Goal: Information Seeking & Learning: Learn about a topic

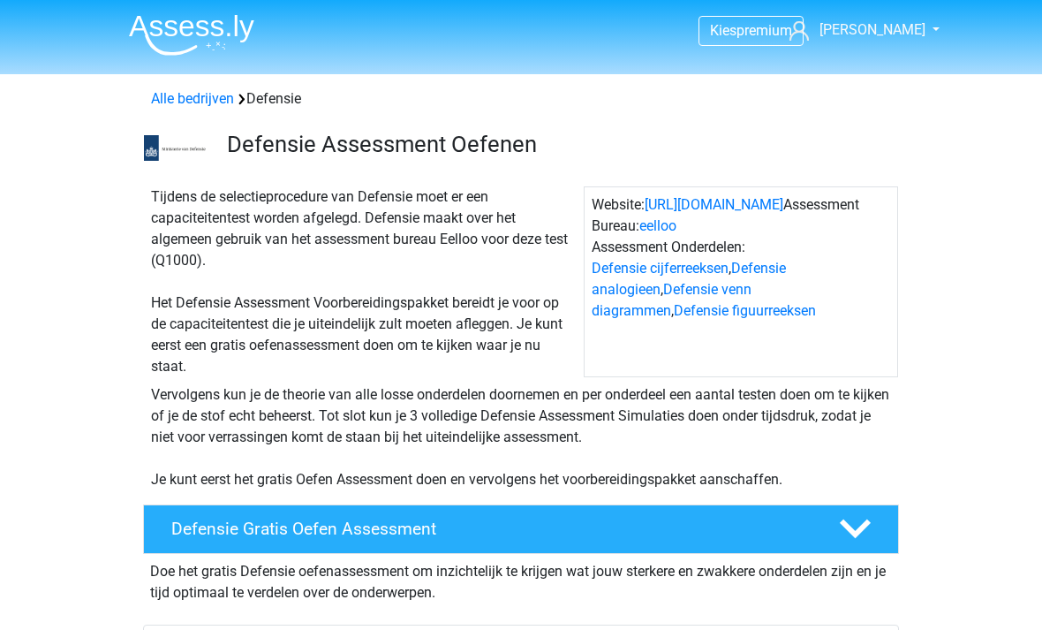
click at [216, 30] on img at bounding box center [191, 35] width 125 height 42
click at [761, 200] on link "https://www.defensie.nl/" at bounding box center [714, 204] width 139 height 17
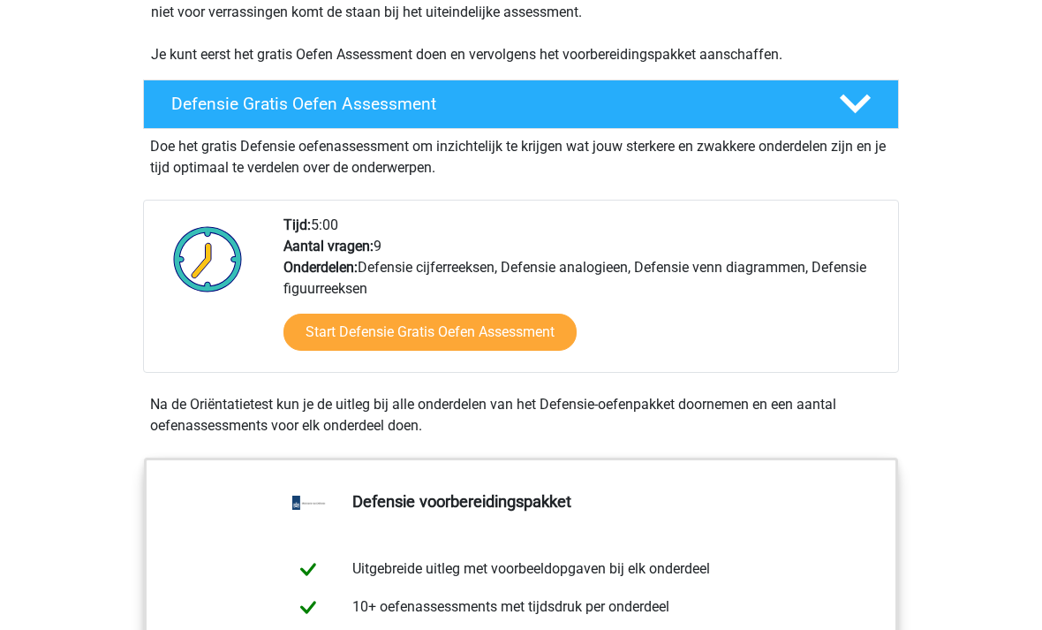
scroll to position [446, 0]
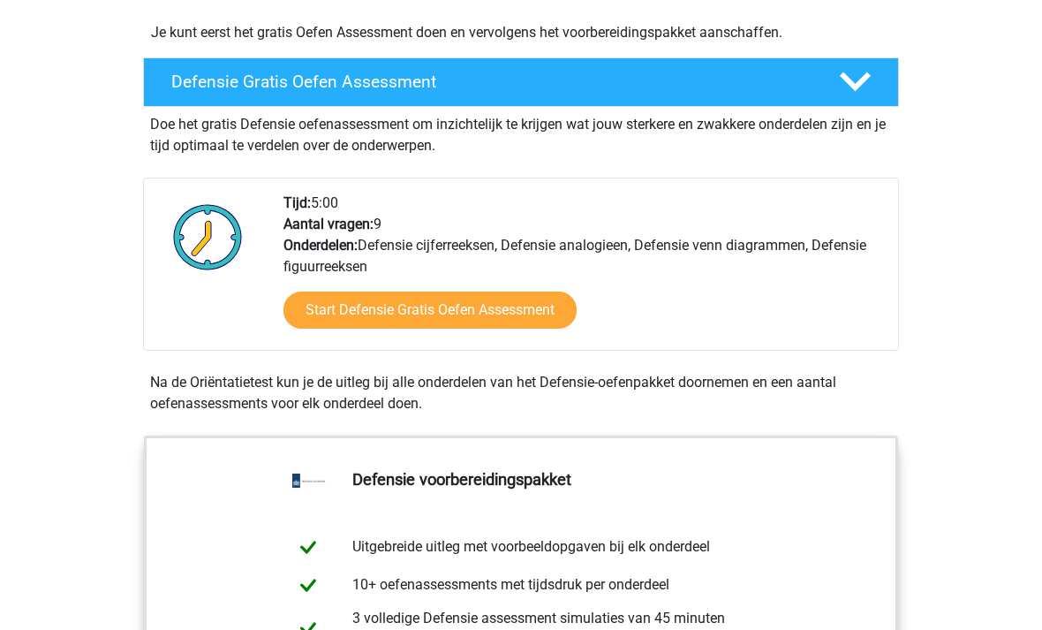
click at [504, 325] on link "Start Defensie Gratis Oefen Assessment" at bounding box center [430, 310] width 293 height 37
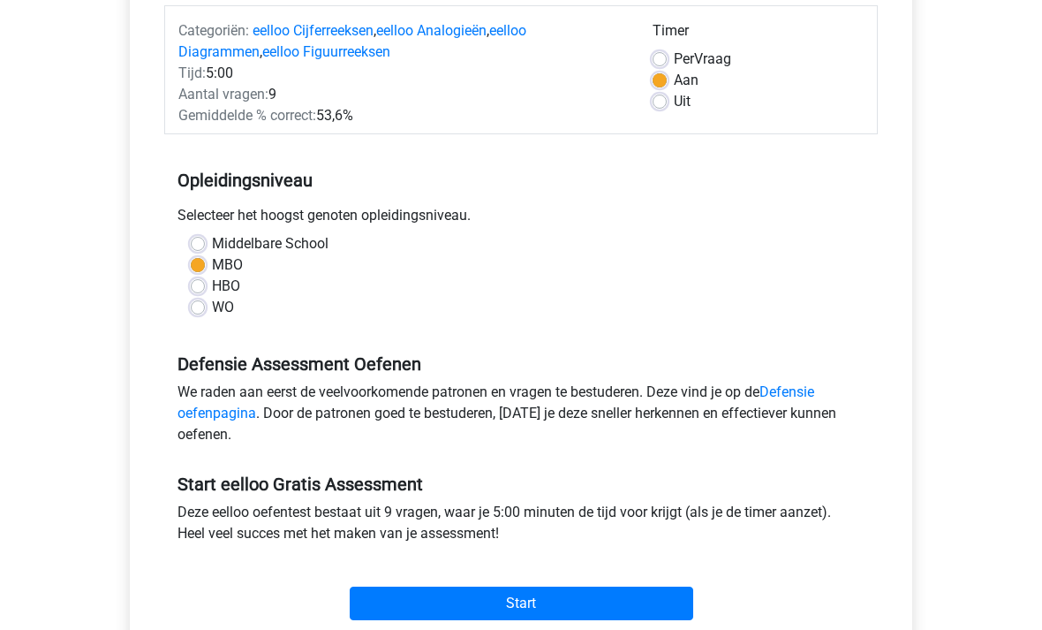
scroll to position [223, 0]
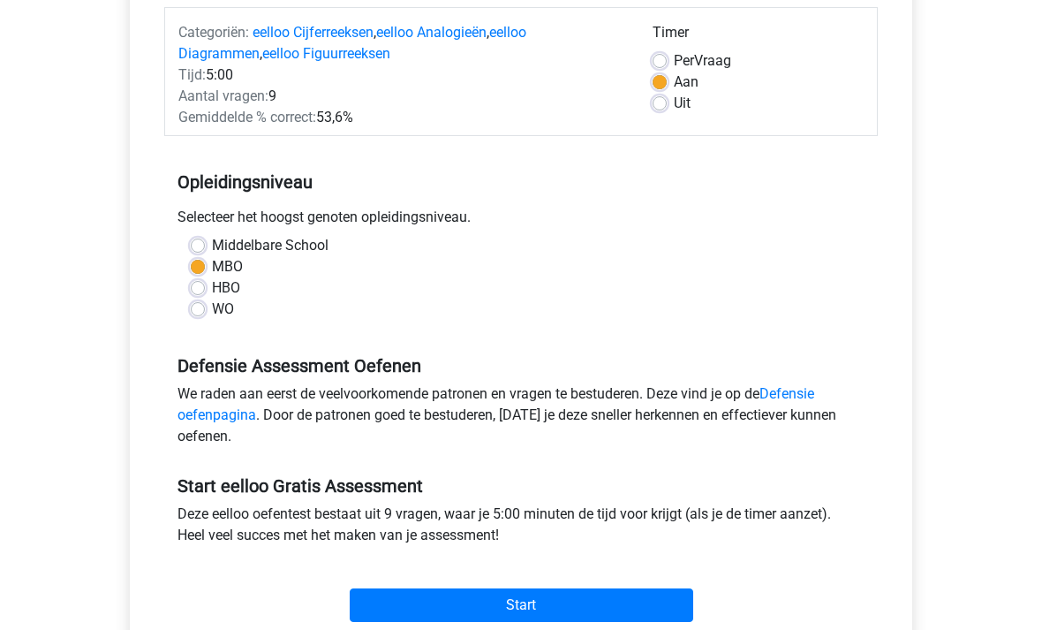
click at [212, 284] on label "HBO" at bounding box center [226, 287] width 28 height 21
click at [204, 284] on input "HBO" at bounding box center [198, 286] width 14 height 18
radio input "true"
click at [633, 603] on input "Start" at bounding box center [522, 605] width 344 height 34
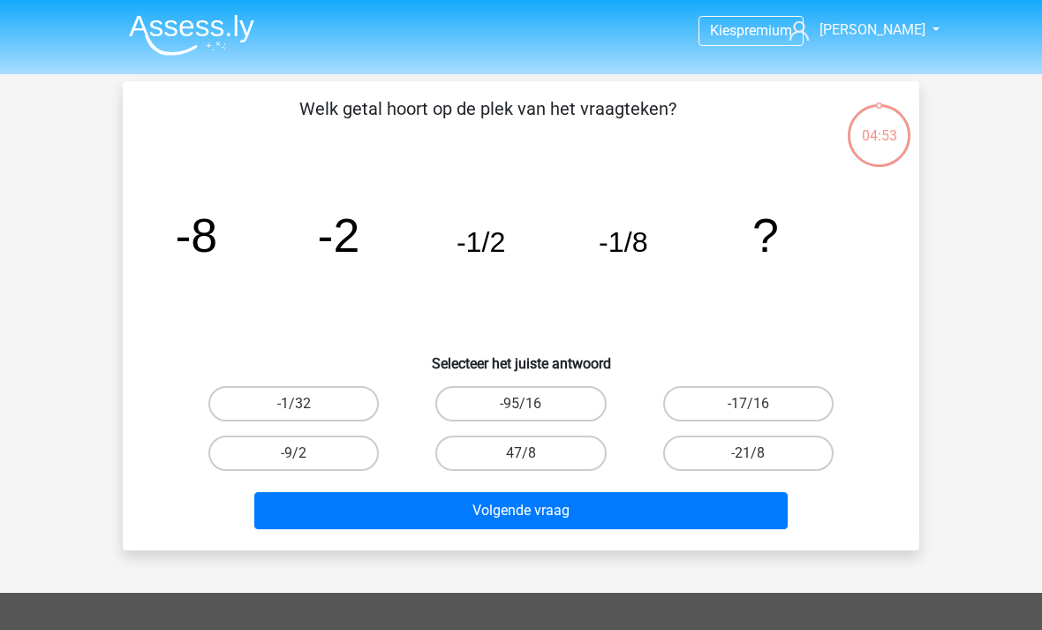
click at [343, 413] on label "-1/32" at bounding box center [293, 403] width 170 height 35
click at [306, 413] on input "-1/32" at bounding box center [299, 409] width 11 height 11
radio input "true"
click at [582, 501] on button "Volgende vraag" at bounding box center [521, 510] width 534 height 37
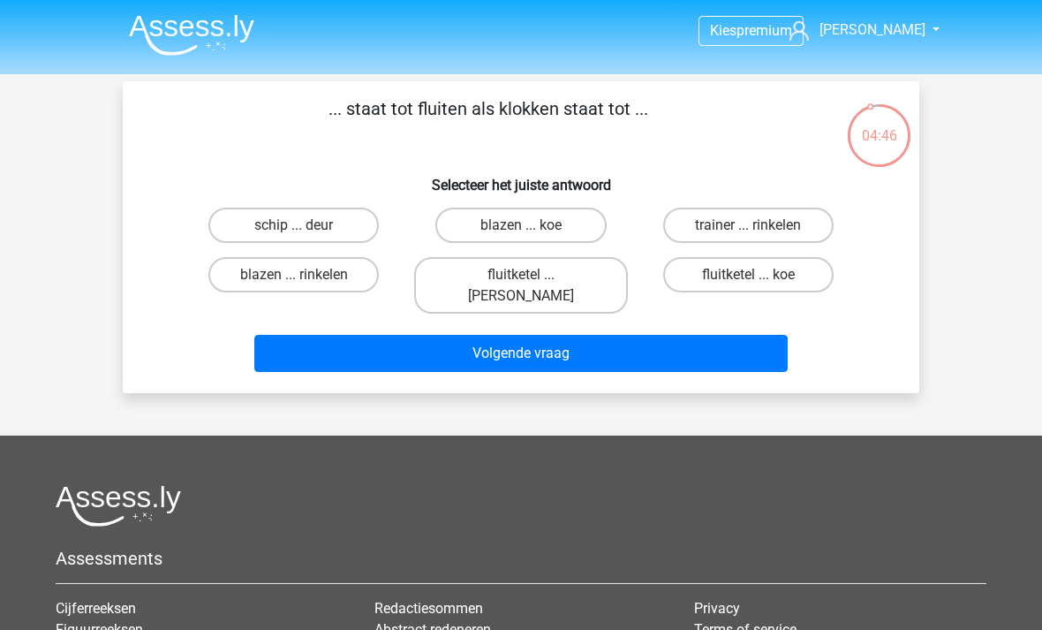
click at [573, 281] on label "fluitketel ... luiden" at bounding box center [520, 285] width 213 height 57
click at [533, 281] on input "fluitketel ... luiden" at bounding box center [526, 280] width 11 height 11
radio input "true"
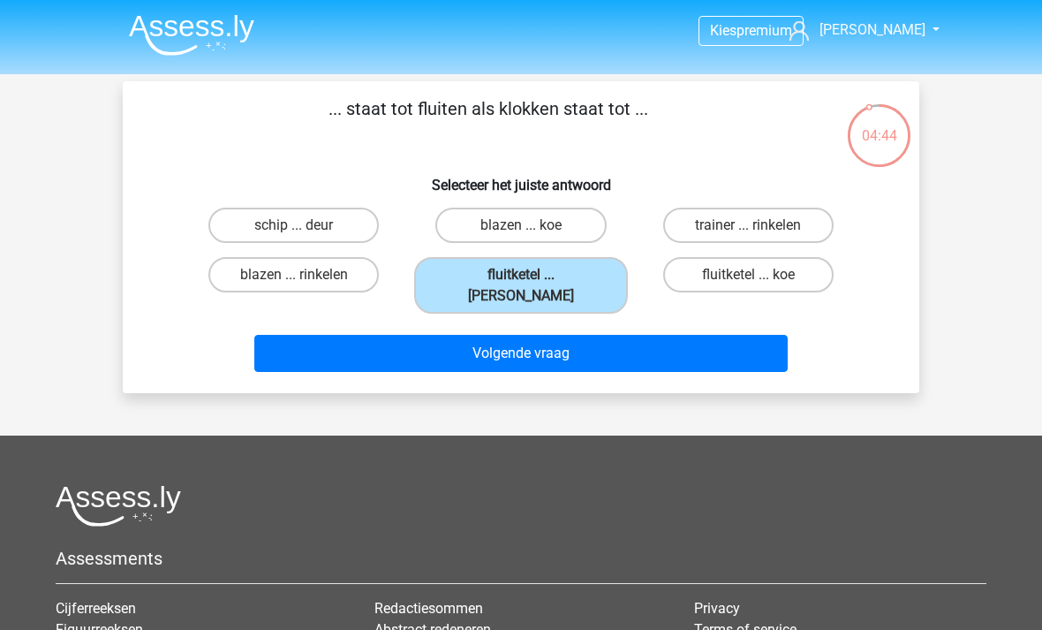
click at [591, 343] on button "Volgende vraag" at bounding box center [521, 353] width 534 height 37
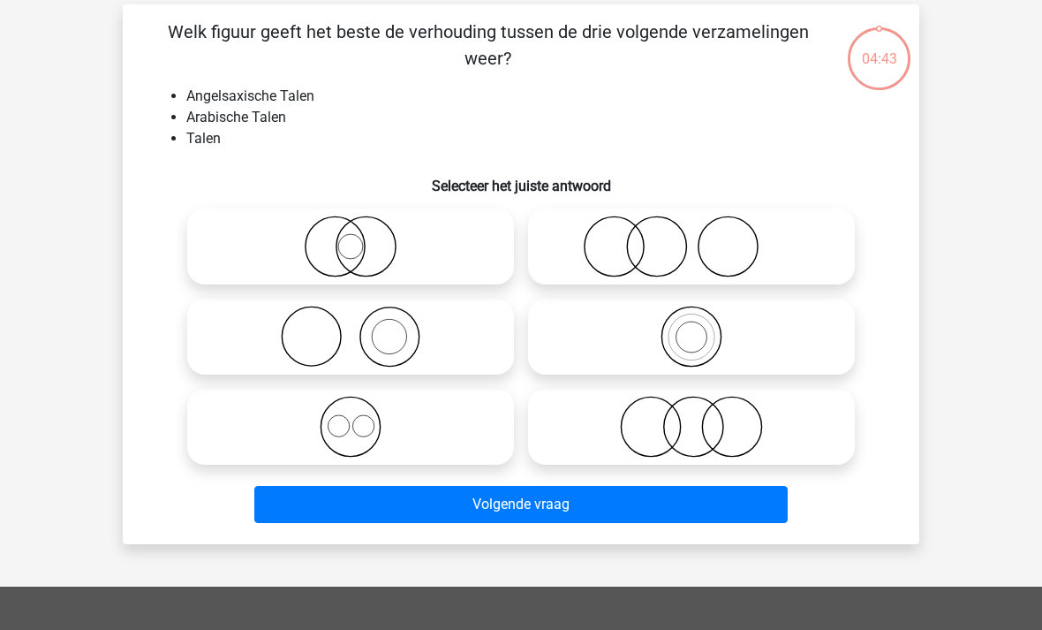
scroll to position [81, 0]
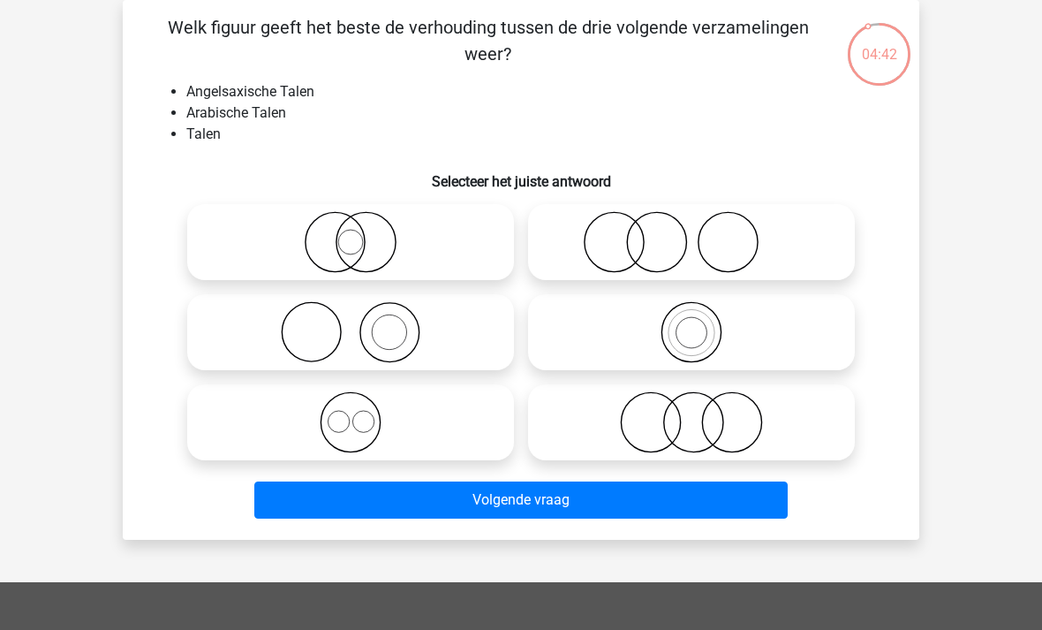
click at [528, 372] on div at bounding box center [691, 332] width 341 height 90
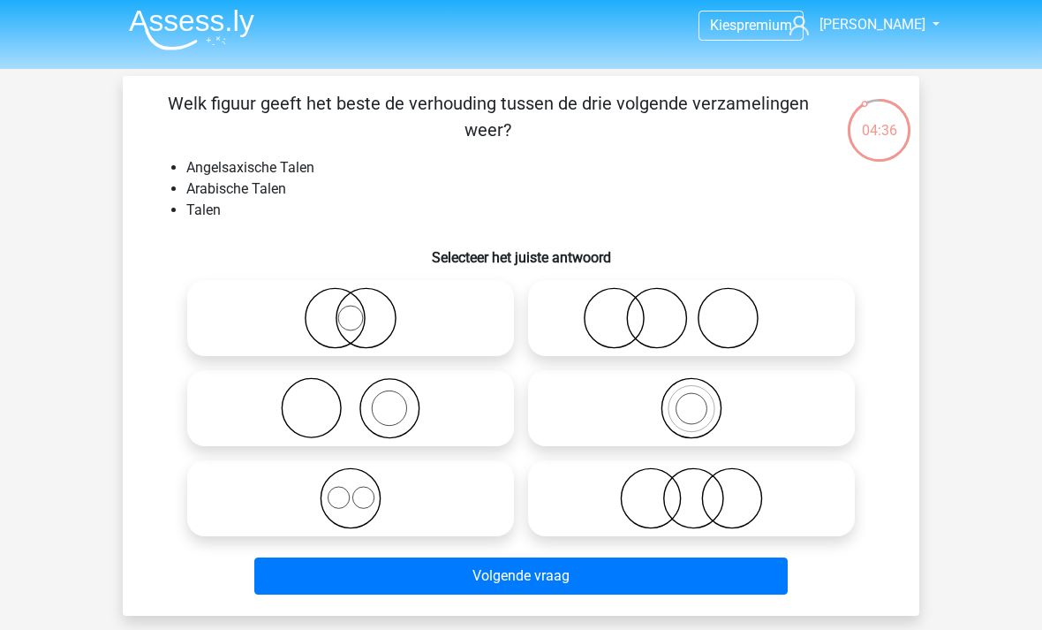
scroll to position [4, 0]
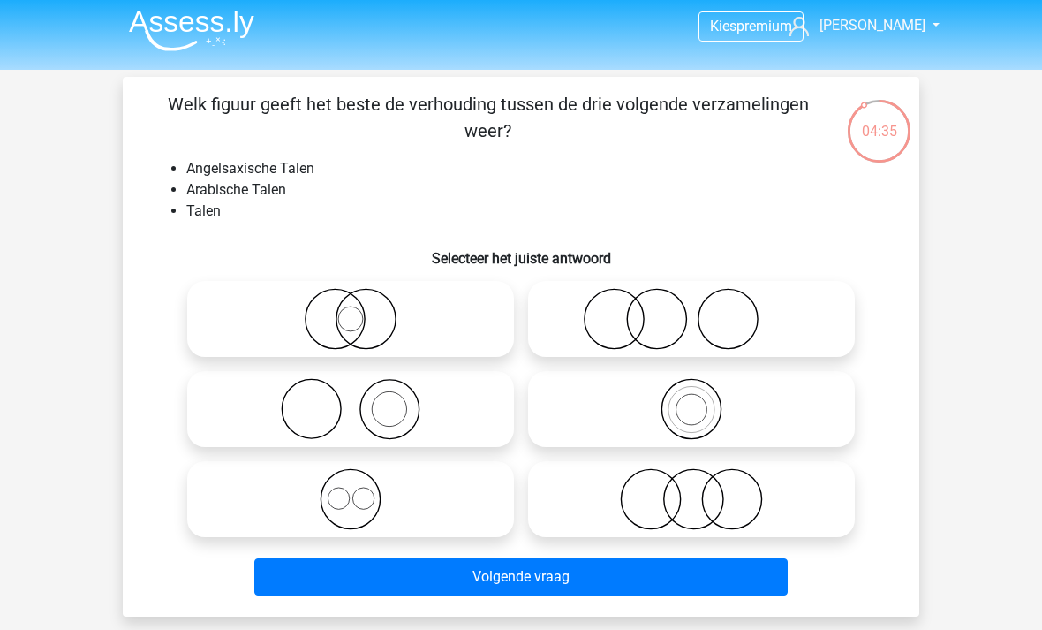
click at [723, 321] on icon at bounding box center [691, 319] width 313 height 62
click at [703, 310] on input "radio" at bounding box center [697, 304] width 11 height 11
radio input "true"
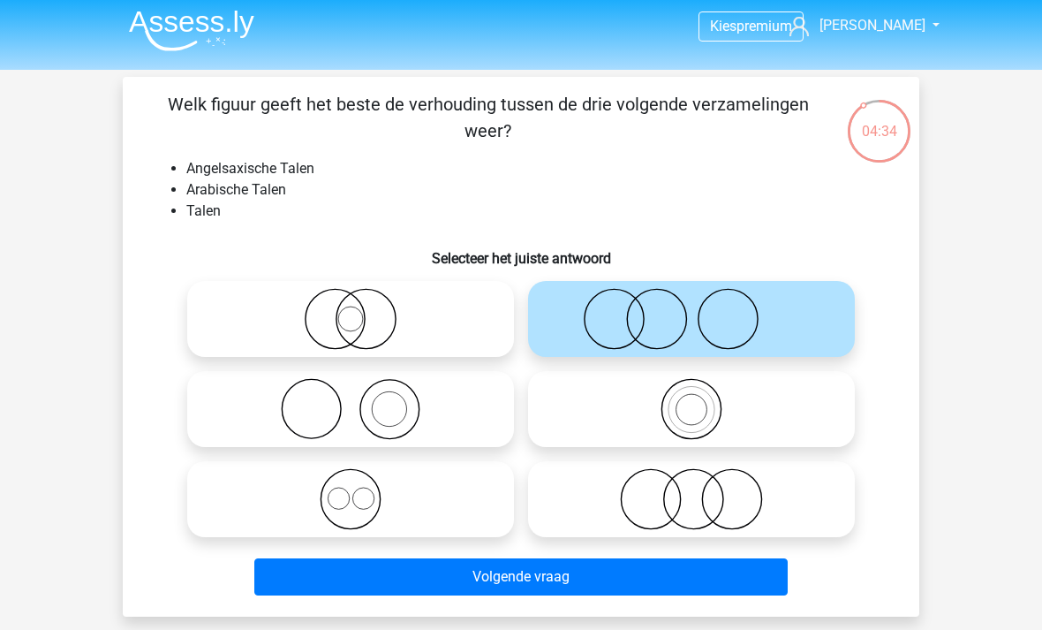
click at [617, 586] on button "Volgende vraag" at bounding box center [521, 576] width 534 height 37
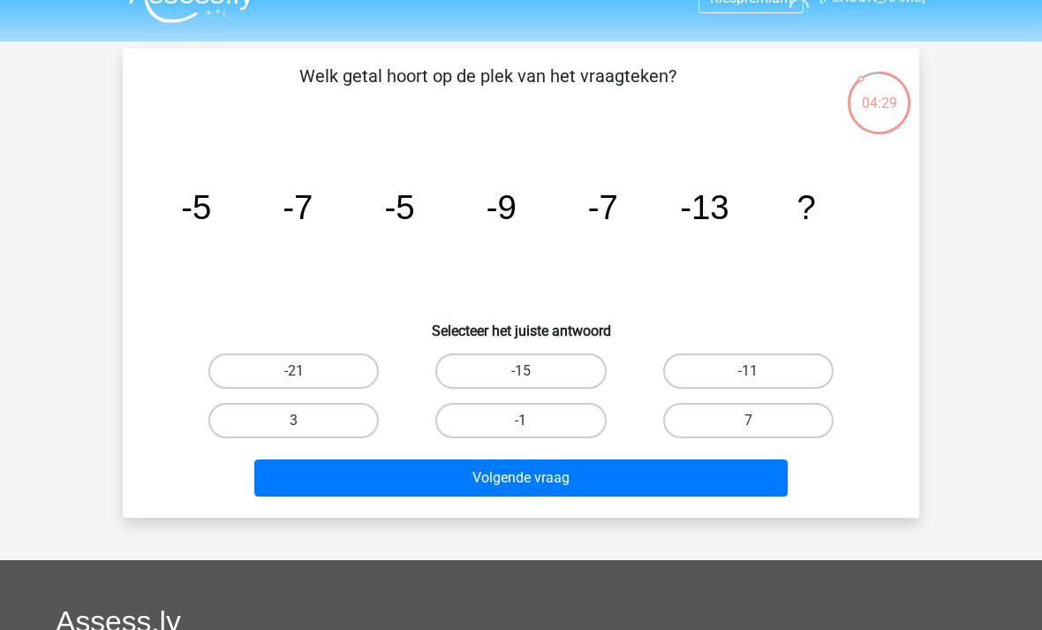
scroll to position [36, 0]
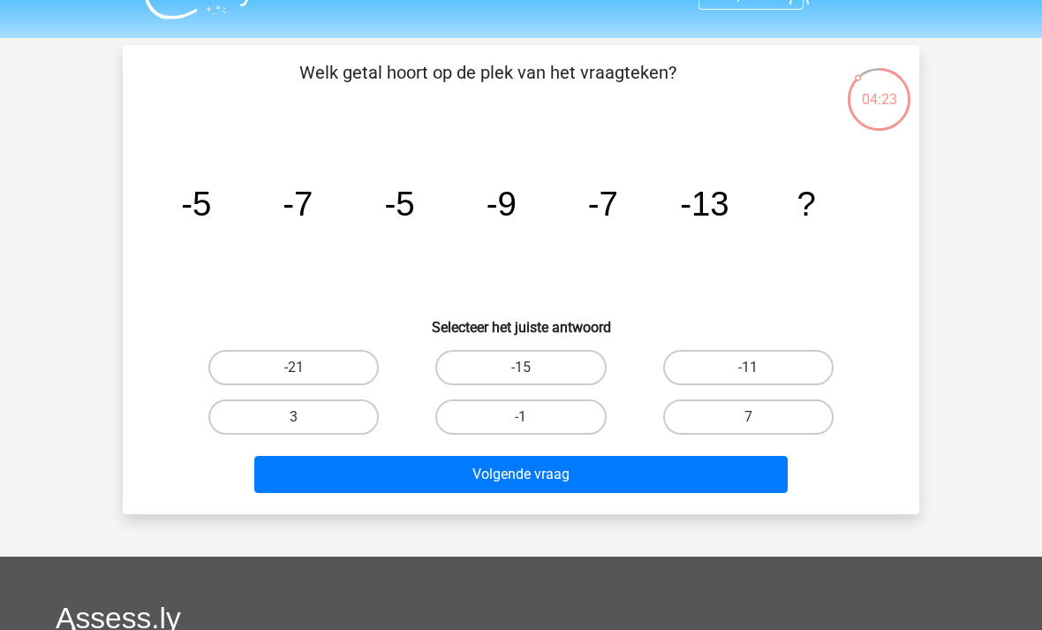
click at [760, 353] on label "-11" at bounding box center [748, 367] width 170 height 35
click at [760, 367] on input "-11" at bounding box center [753, 372] width 11 height 11
radio input "true"
click at [744, 378] on label "-11" at bounding box center [748, 367] width 170 height 35
click at [748, 378] on input "-11" at bounding box center [753, 372] width 11 height 11
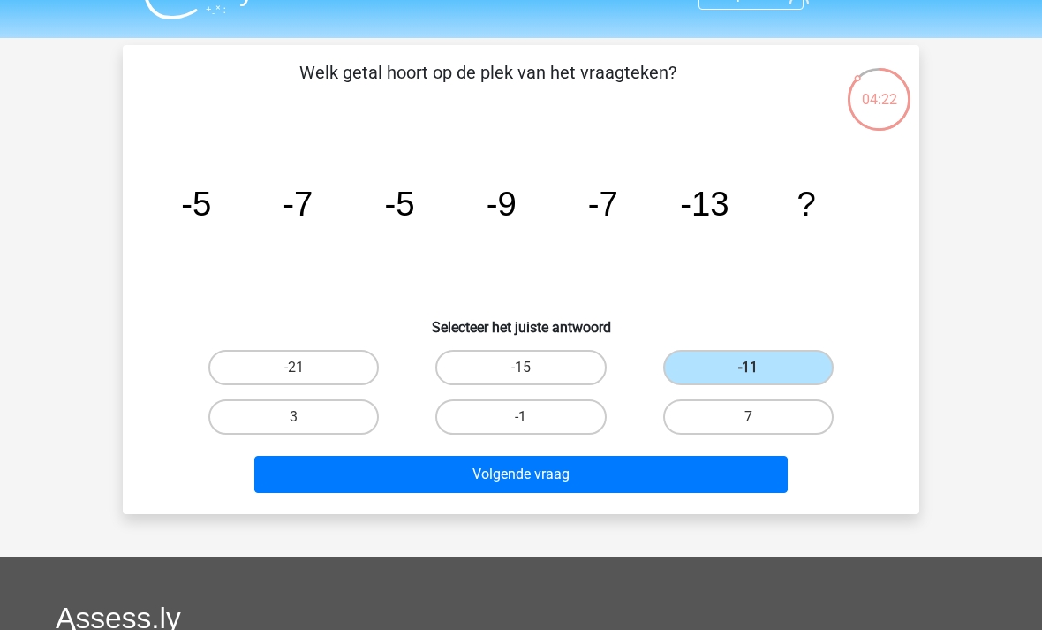
click at [674, 451] on div "Volgende vraag" at bounding box center [521, 471] width 740 height 58
click at [659, 468] on button "Volgende vraag" at bounding box center [521, 474] width 534 height 37
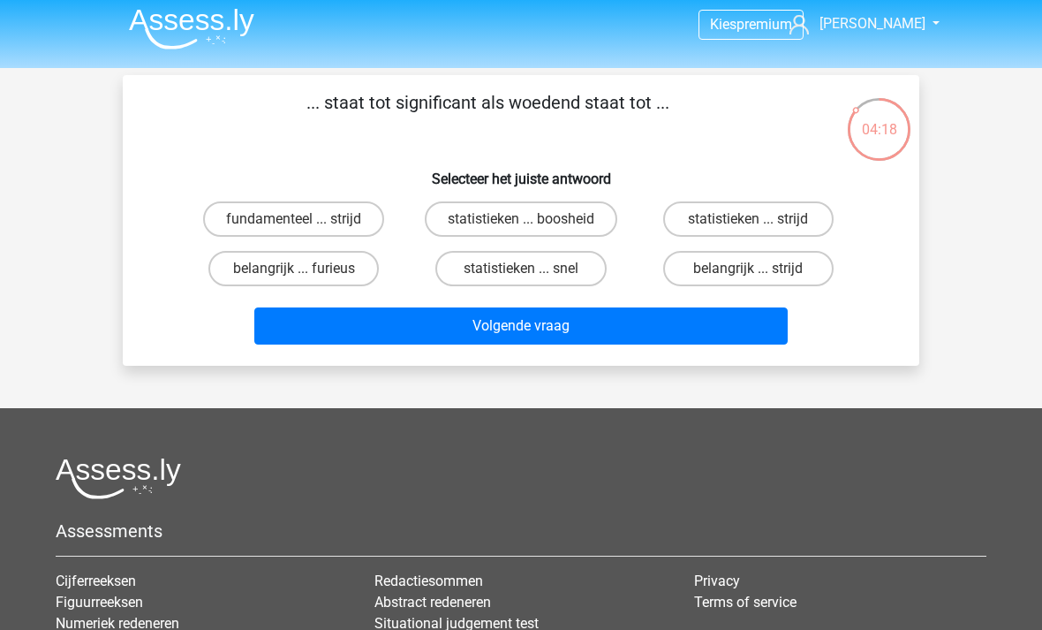
scroll to position [5, 0]
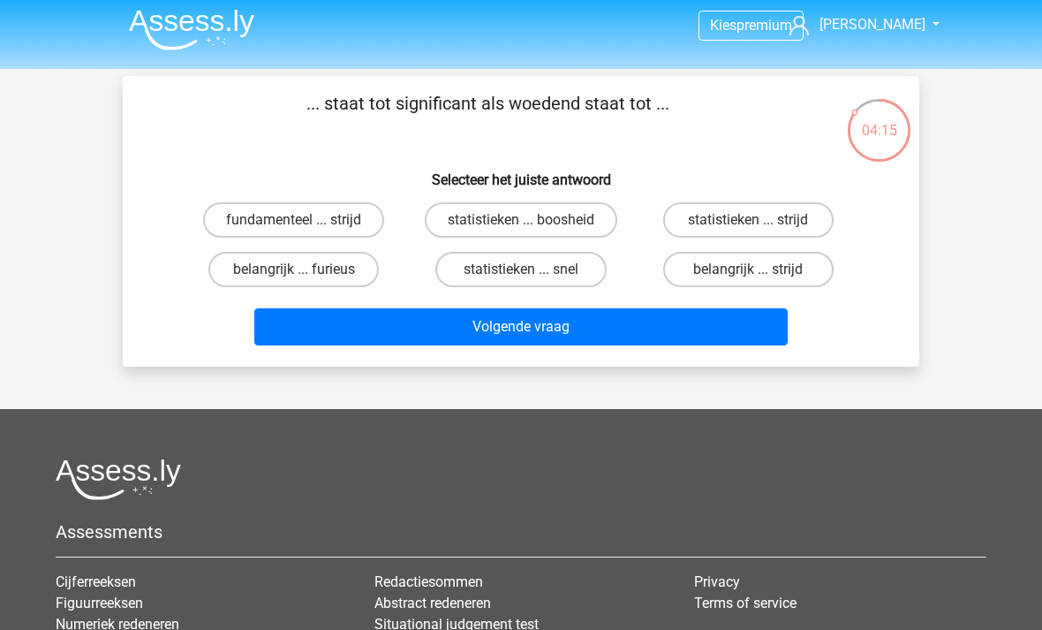
click at [344, 268] on label "belangrijk ... furieus" at bounding box center [293, 269] width 170 height 35
click at [306, 269] on input "belangrijk ... furieus" at bounding box center [299, 274] width 11 height 11
radio input "true"
click at [607, 341] on button "Volgende vraag" at bounding box center [521, 326] width 534 height 37
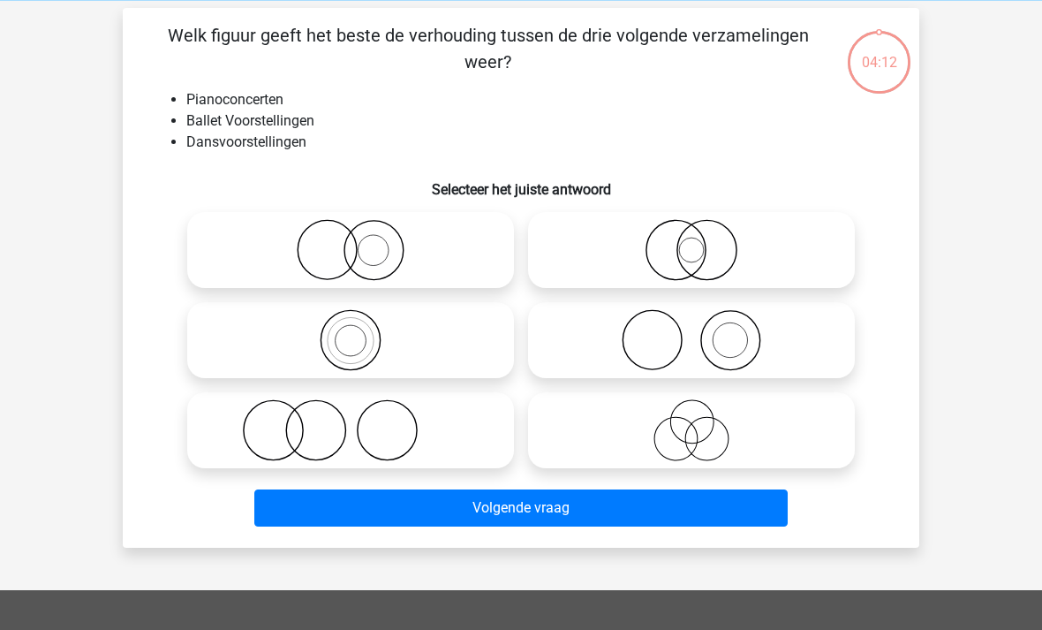
scroll to position [81, 0]
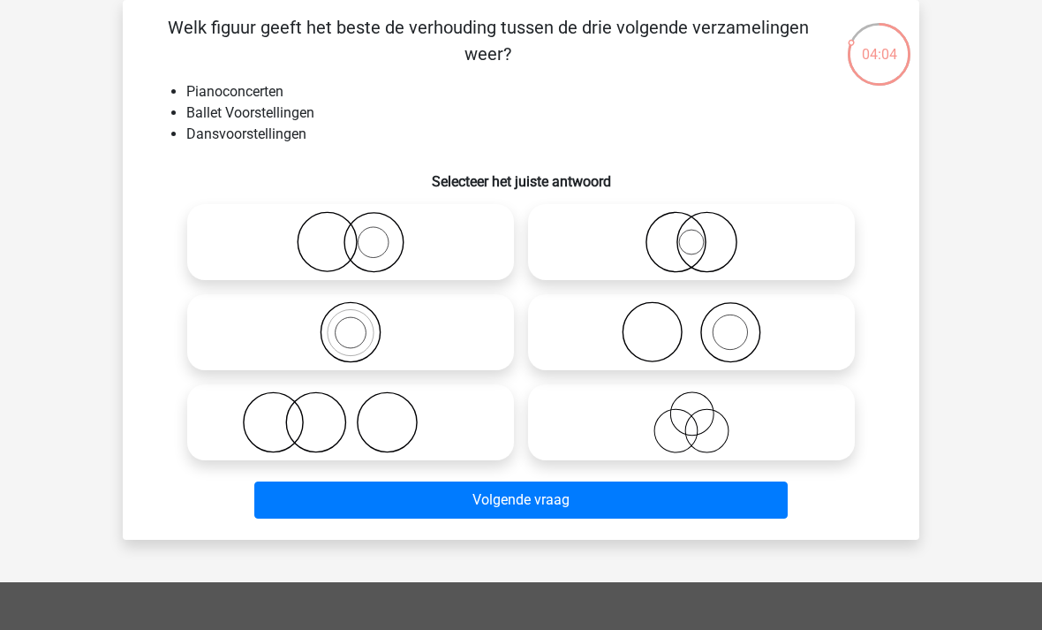
click at [722, 254] on icon at bounding box center [691, 242] width 313 height 62
click at [703, 233] on input "radio" at bounding box center [697, 227] width 11 height 11
radio input "true"
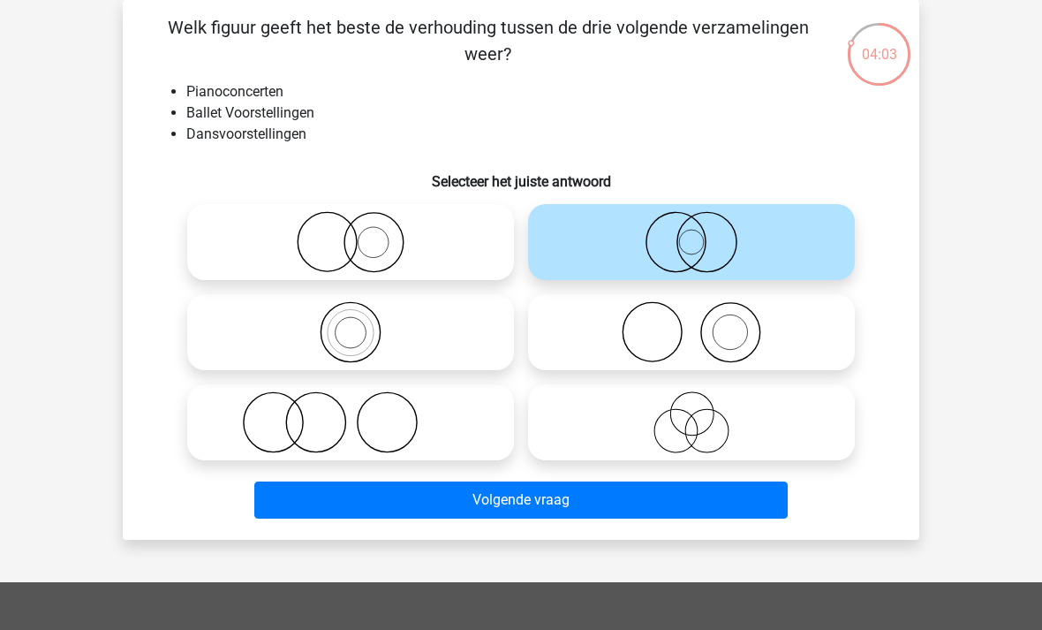
click at [476, 443] on icon at bounding box center [350, 422] width 313 height 62
click at [362, 413] on input "radio" at bounding box center [356, 407] width 11 height 11
radio input "true"
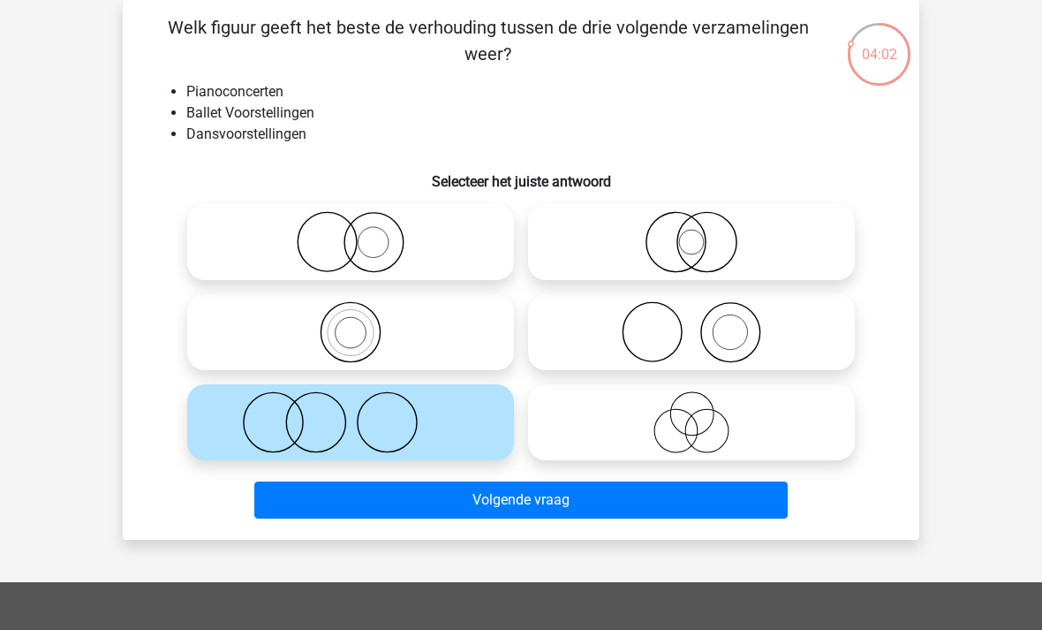
click at [676, 252] on icon at bounding box center [691, 242] width 313 height 62
click at [692, 233] on input "radio" at bounding box center [697, 227] width 11 height 11
radio input "true"
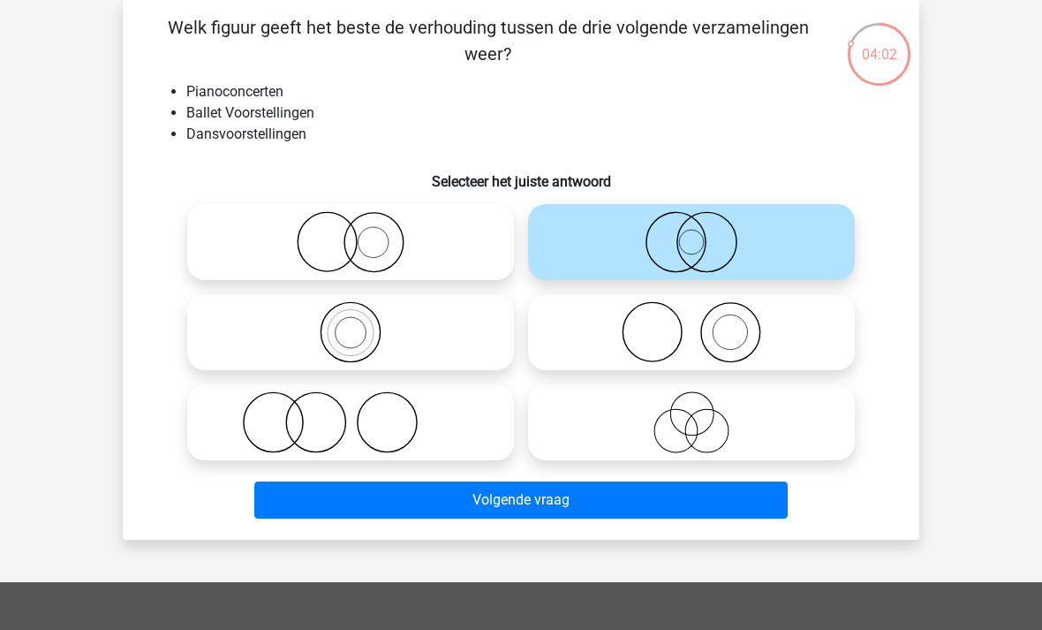
click at [599, 502] on button "Volgende vraag" at bounding box center [521, 499] width 534 height 37
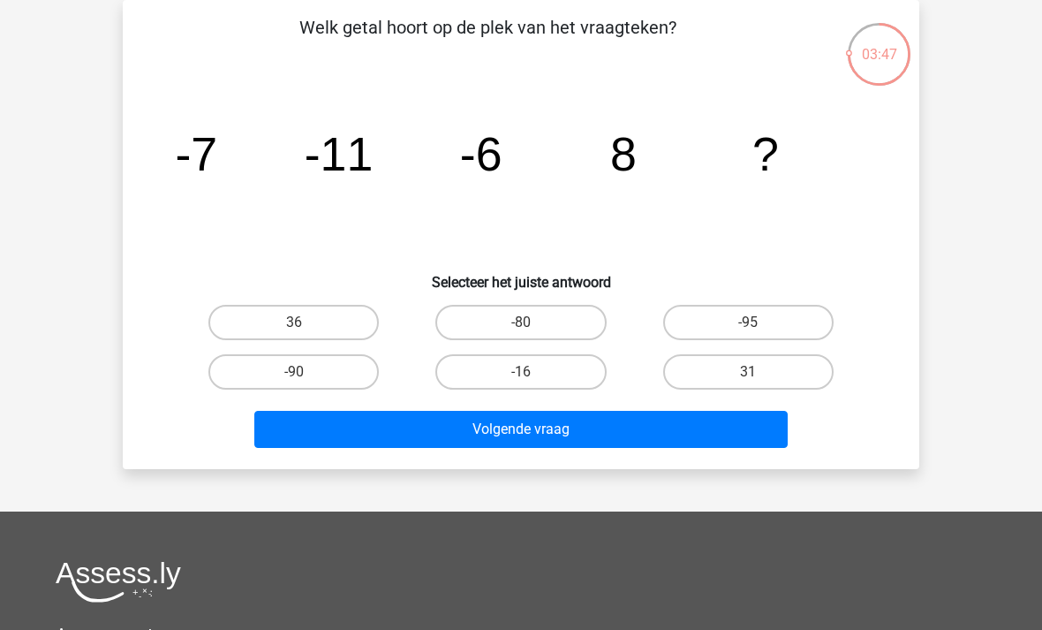
click at [752, 376] on input "31" at bounding box center [753, 377] width 11 height 11
radio input "true"
click at [718, 434] on button "Volgende vraag" at bounding box center [521, 429] width 534 height 37
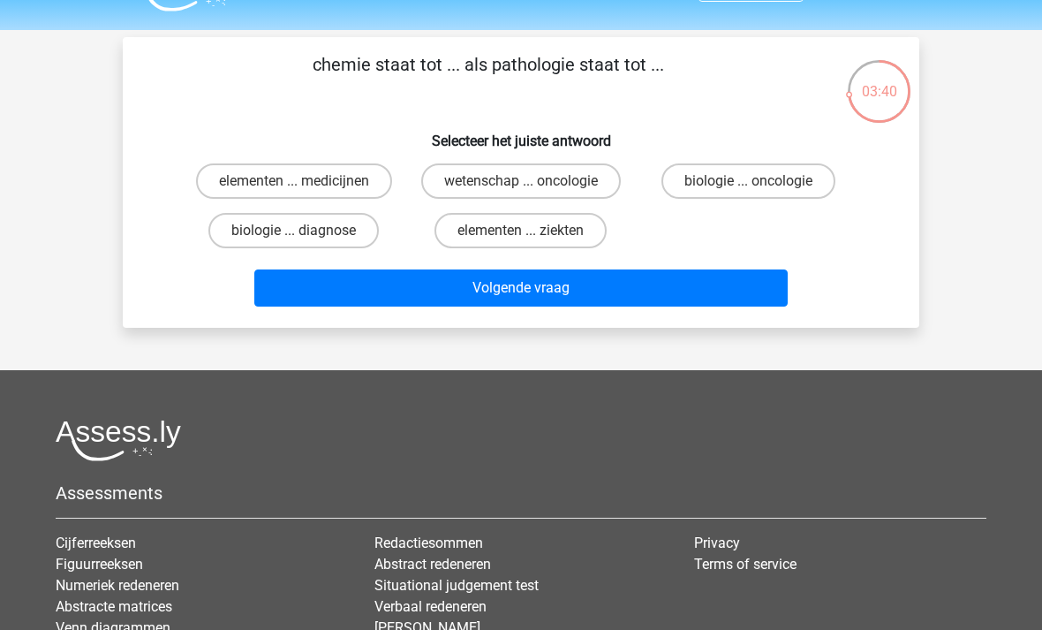
scroll to position [45, 0]
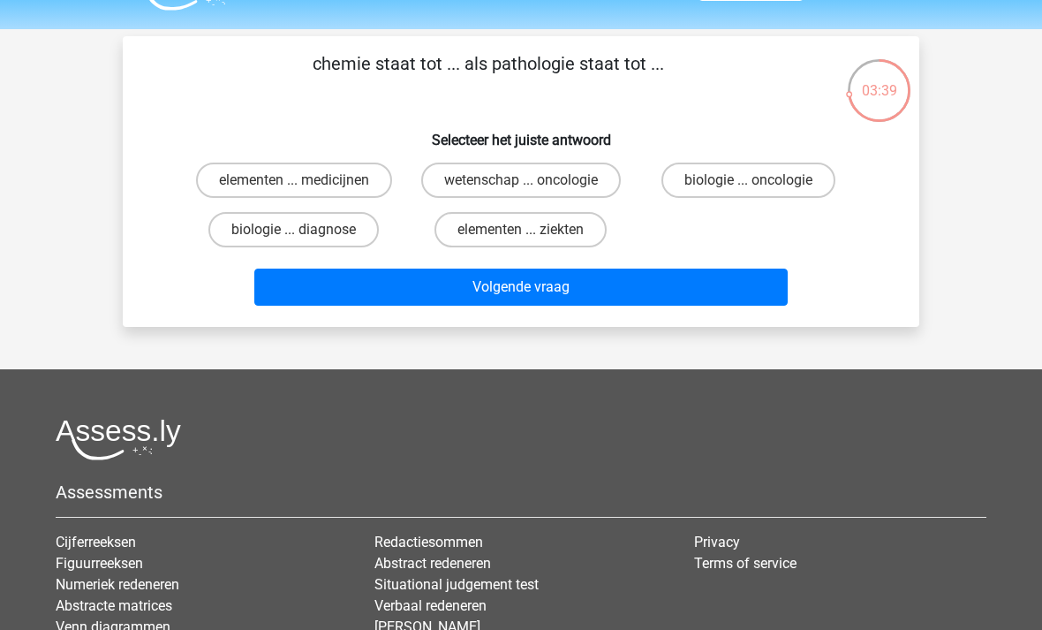
click at [371, 177] on label "elementen ... medicijnen" at bounding box center [294, 180] width 196 height 35
click at [306, 180] on input "elementen ... medicijnen" at bounding box center [299, 185] width 11 height 11
radio input "true"
click at [628, 291] on button "Volgende vraag" at bounding box center [521, 286] width 534 height 37
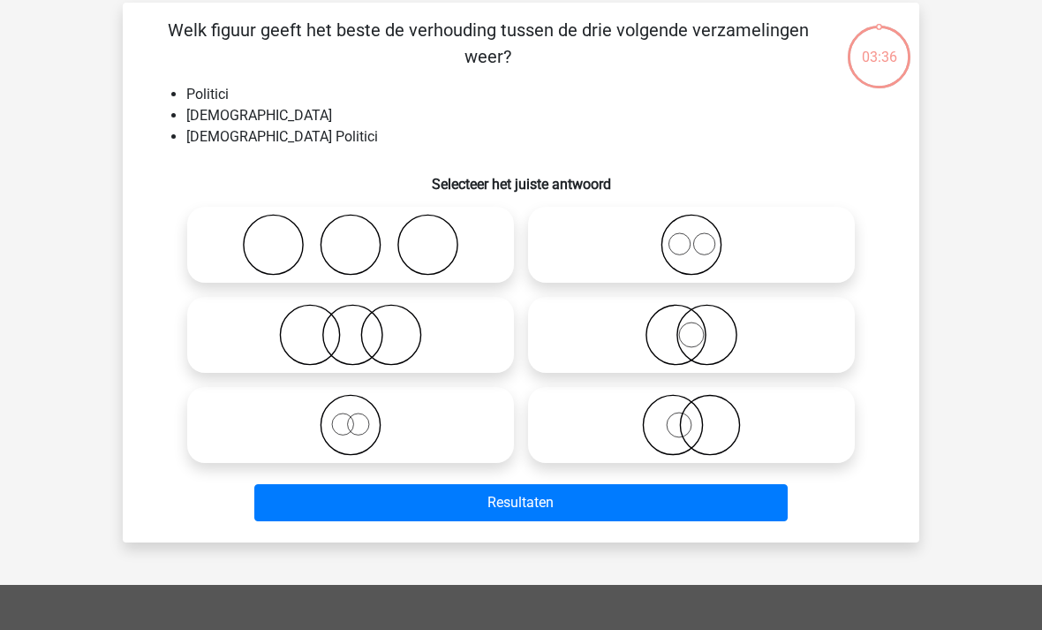
scroll to position [81, 0]
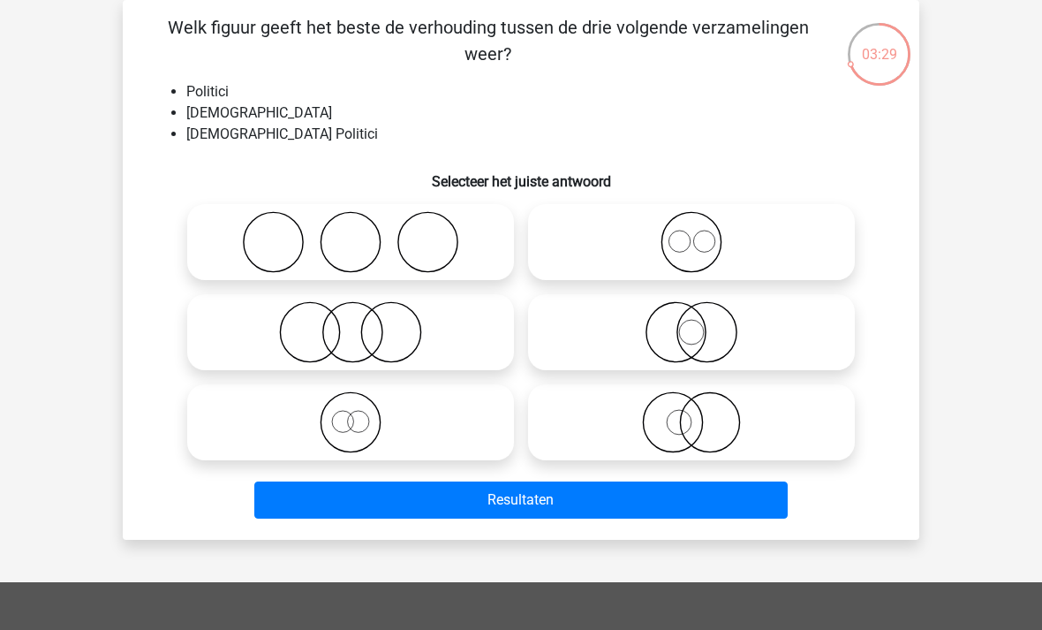
click at [455, 459] on label at bounding box center [350, 422] width 327 height 76
click at [362, 413] on input "radio" at bounding box center [356, 407] width 11 height 11
radio input "true"
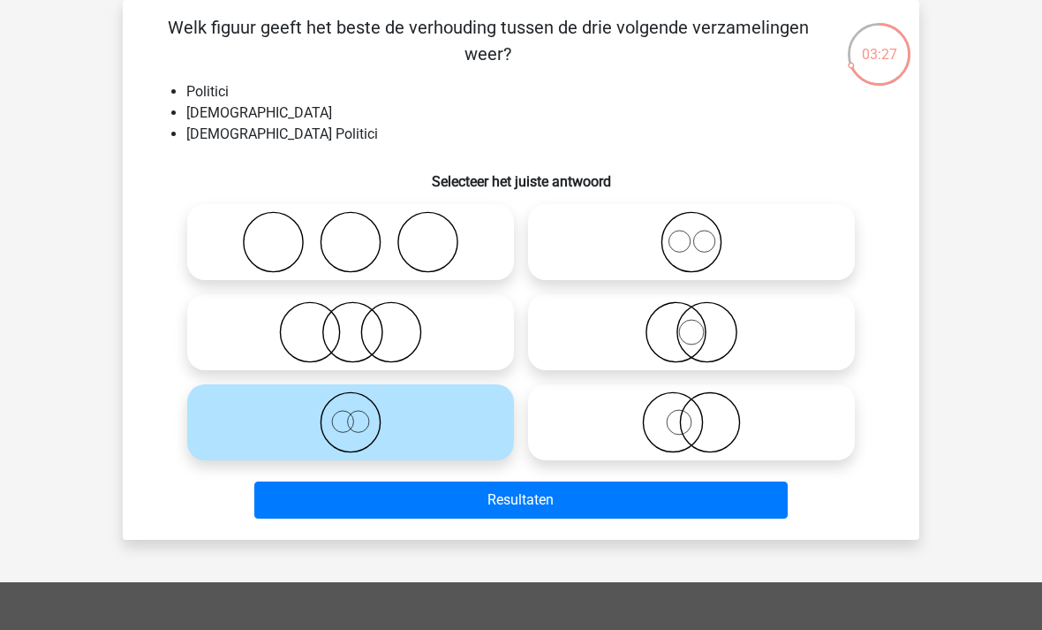
click at [511, 509] on button "Resultaten" at bounding box center [521, 499] width 534 height 37
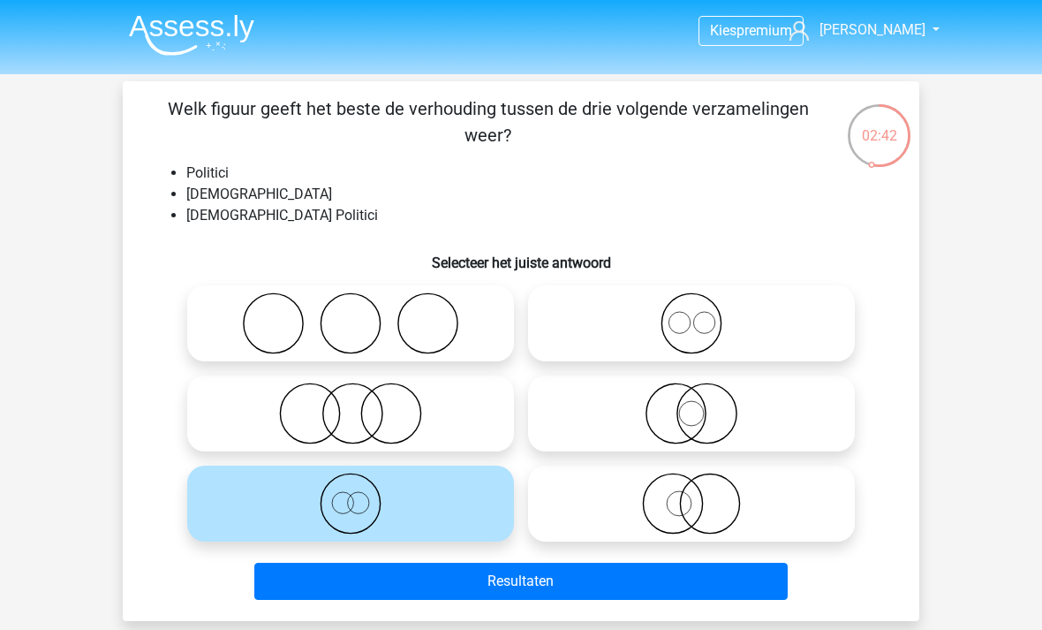
click at [622, 588] on button "Resultaten" at bounding box center [521, 581] width 534 height 37
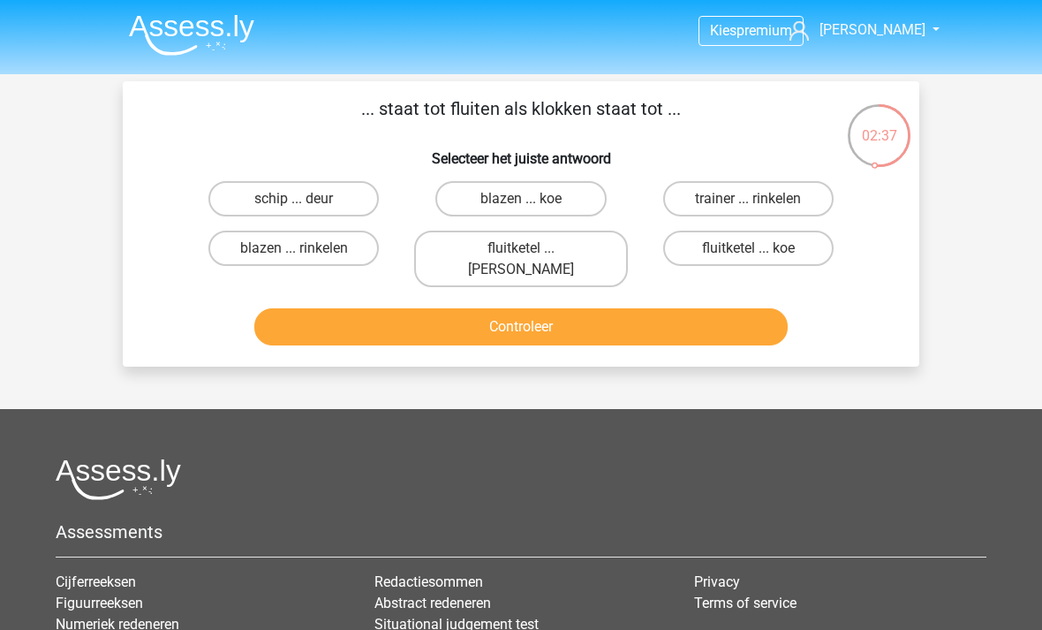
click at [216, 30] on img at bounding box center [191, 35] width 125 height 42
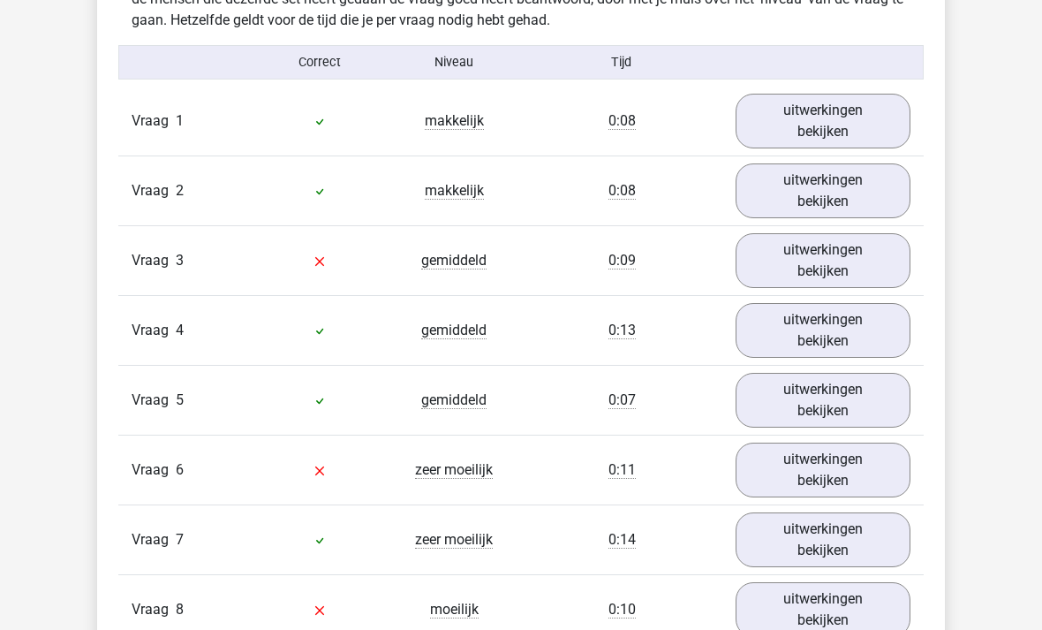
scroll to position [1904, 0]
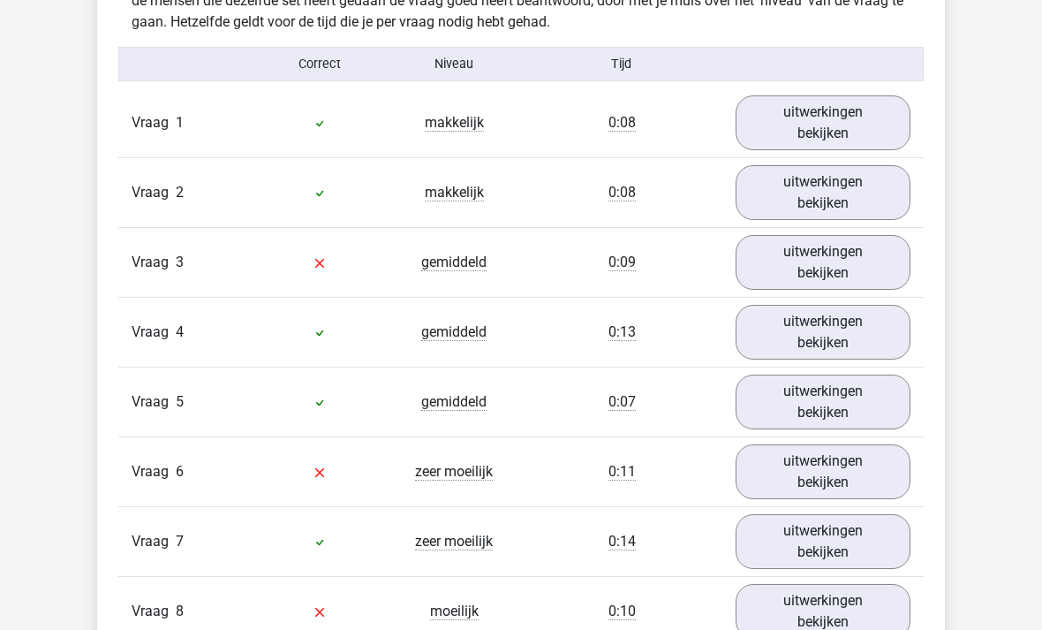
click at [835, 278] on link "uitwerkingen bekijken" at bounding box center [823, 262] width 175 height 55
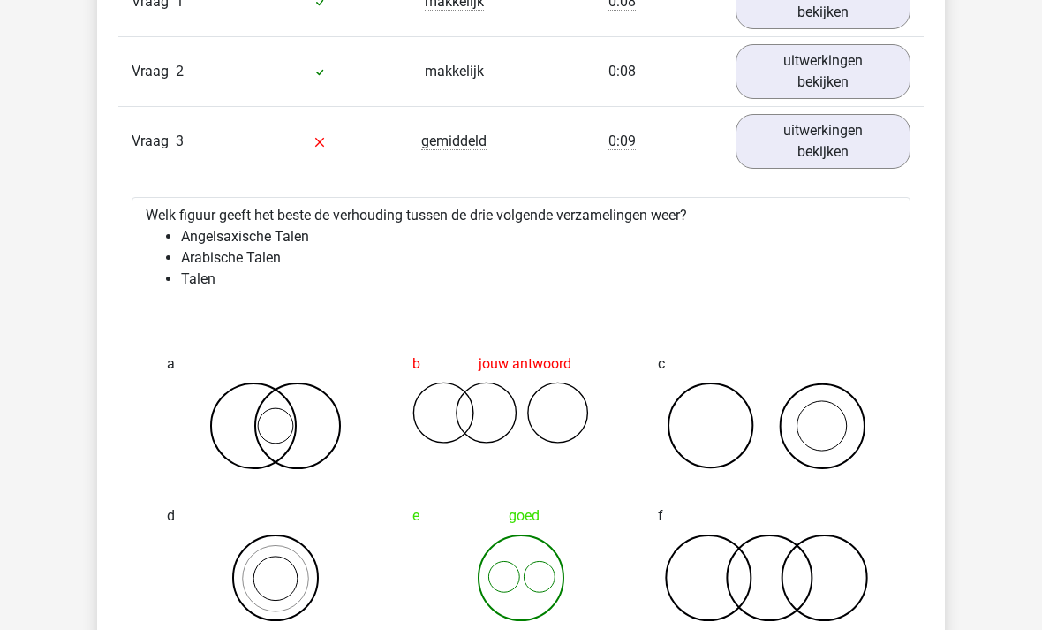
scroll to position [2043, 0]
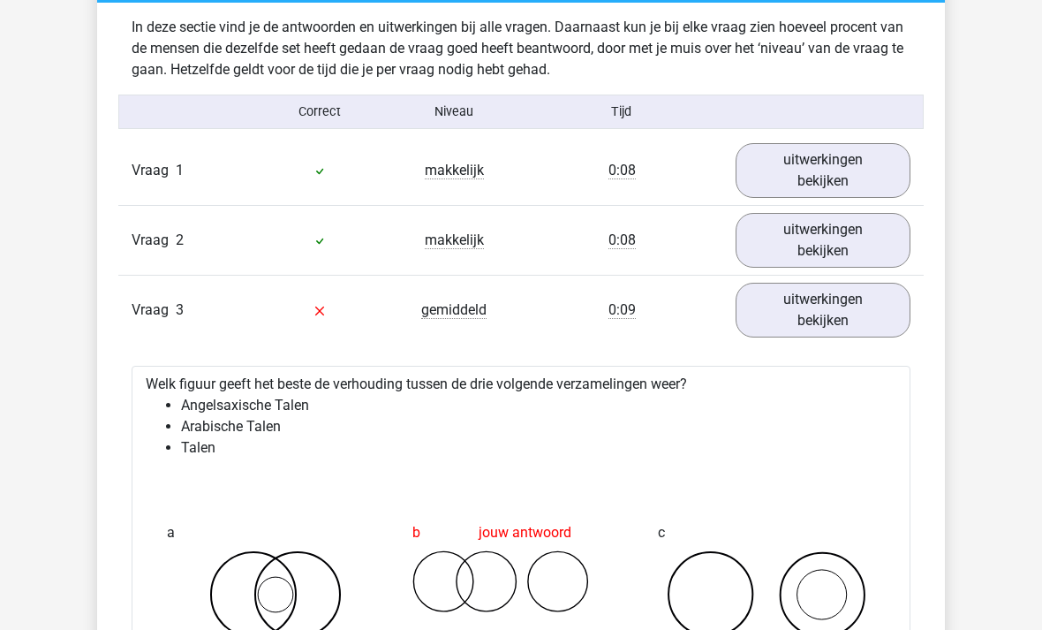
click at [799, 306] on link "uitwerkingen bekijken" at bounding box center [823, 311] width 175 height 55
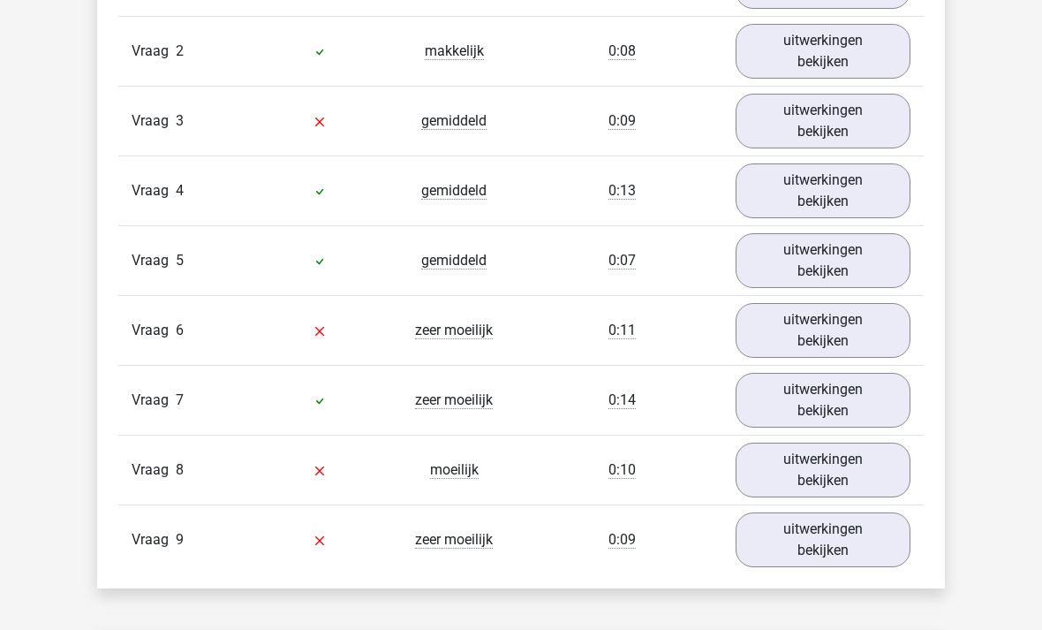
click at [823, 349] on link "uitwerkingen bekijken" at bounding box center [823, 331] width 175 height 55
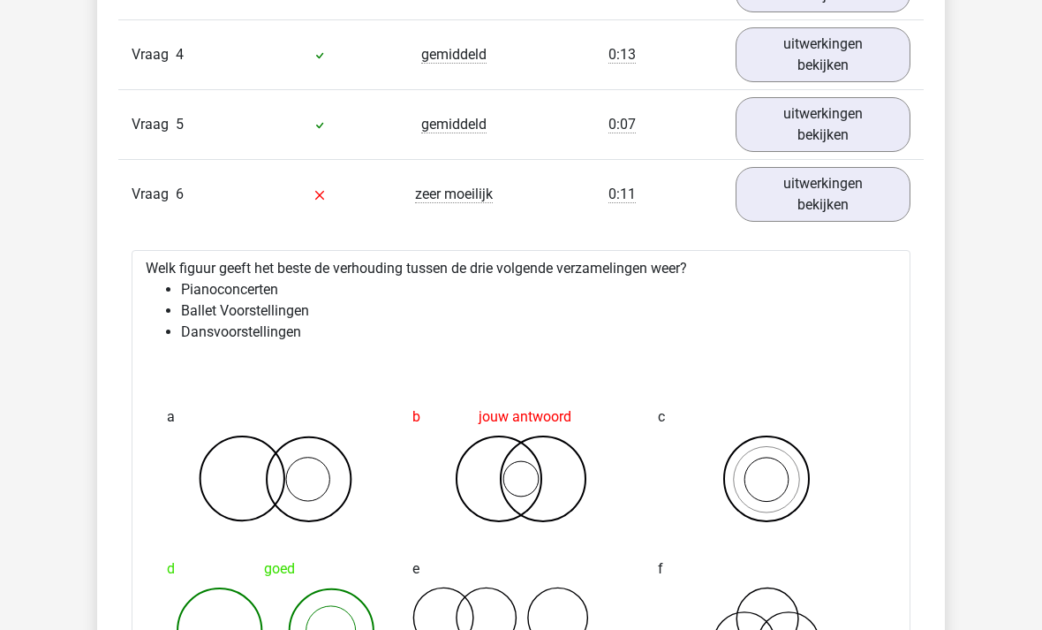
scroll to position [2160, 0]
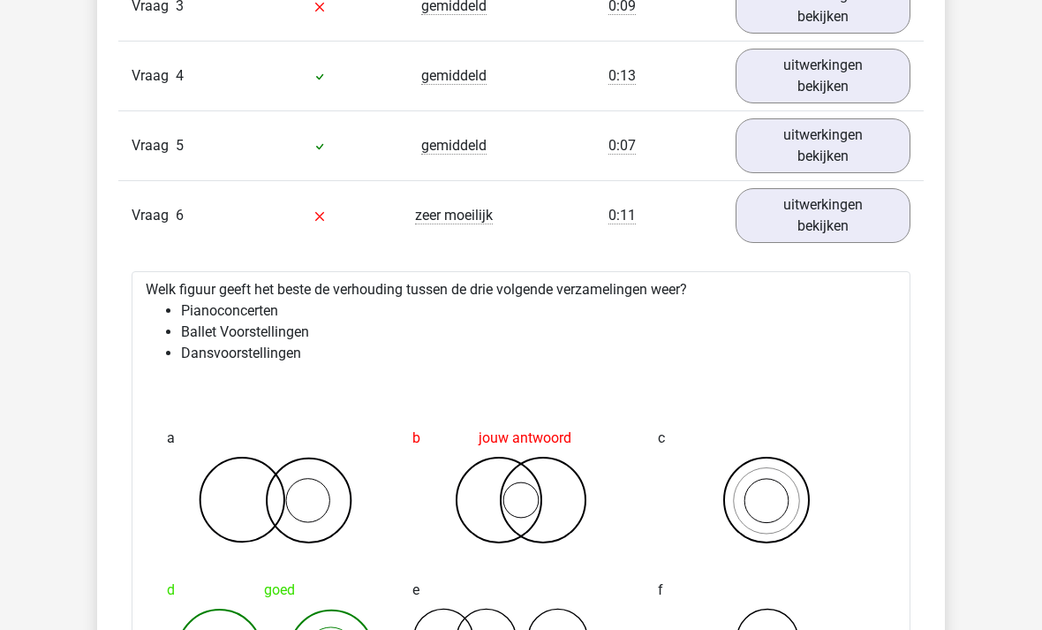
click at [822, 220] on link "uitwerkingen bekijken" at bounding box center [823, 215] width 175 height 55
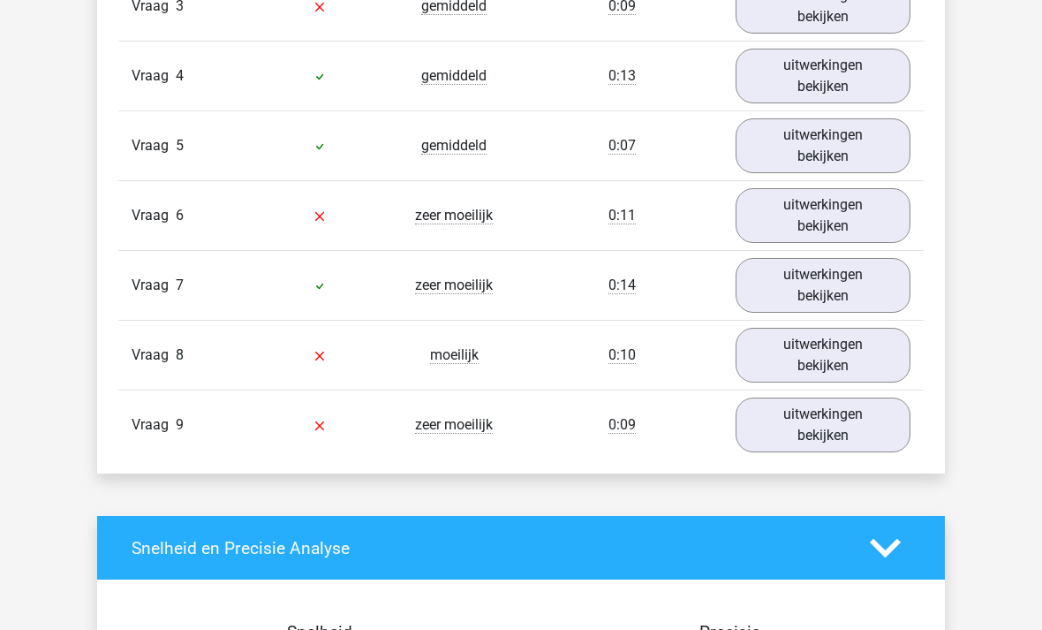
click at [822, 367] on link "uitwerkingen bekijken" at bounding box center [823, 355] width 175 height 55
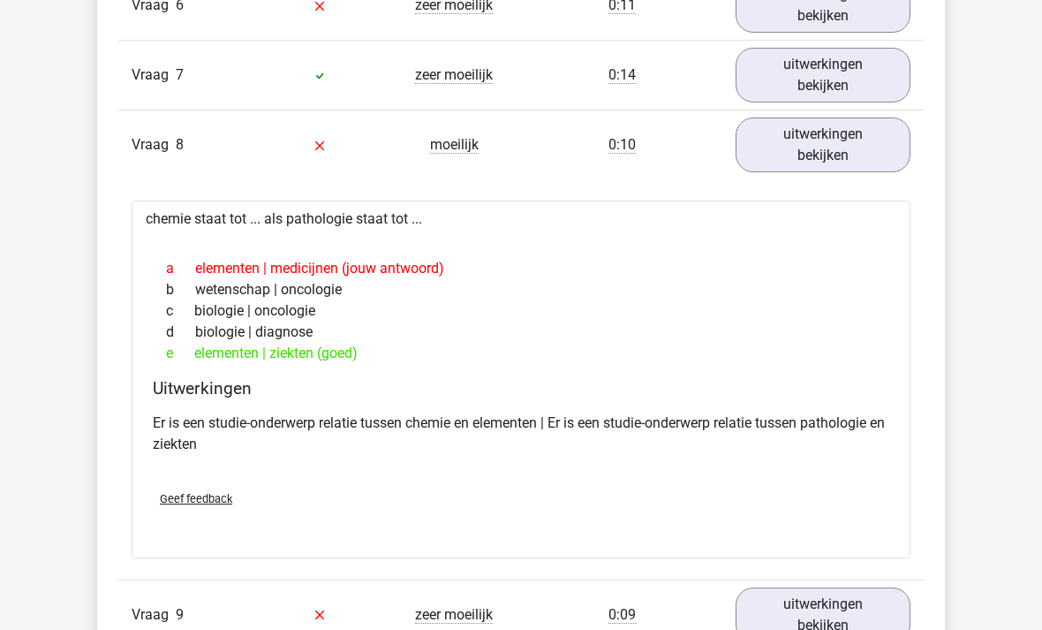
scroll to position [2372, 0]
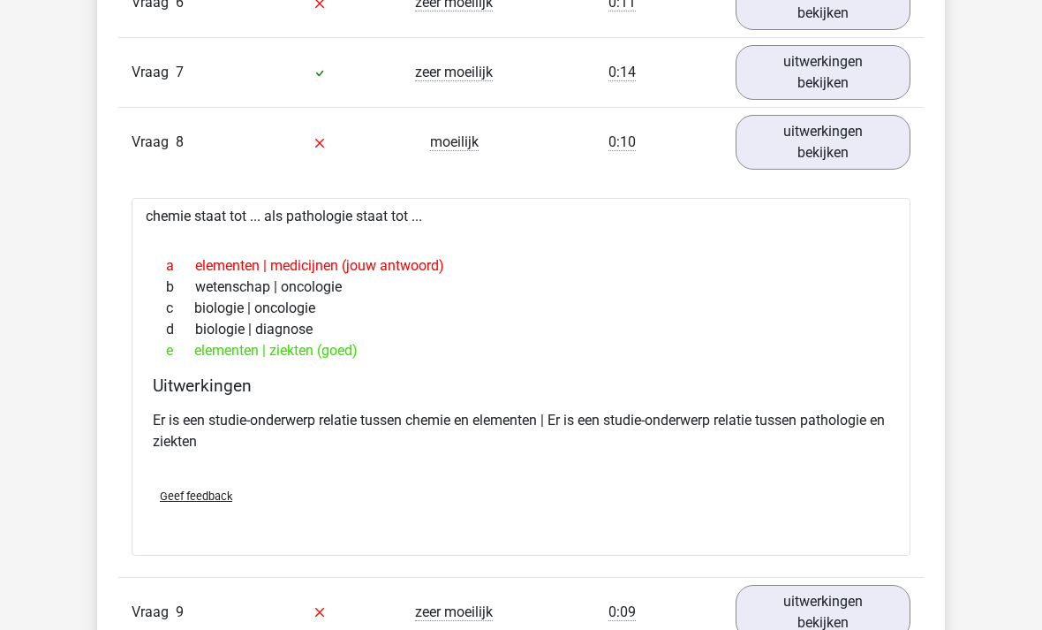
click at [843, 140] on link "uitwerkingen bekijken" at bounding box center [823, 143] width 175 height 55
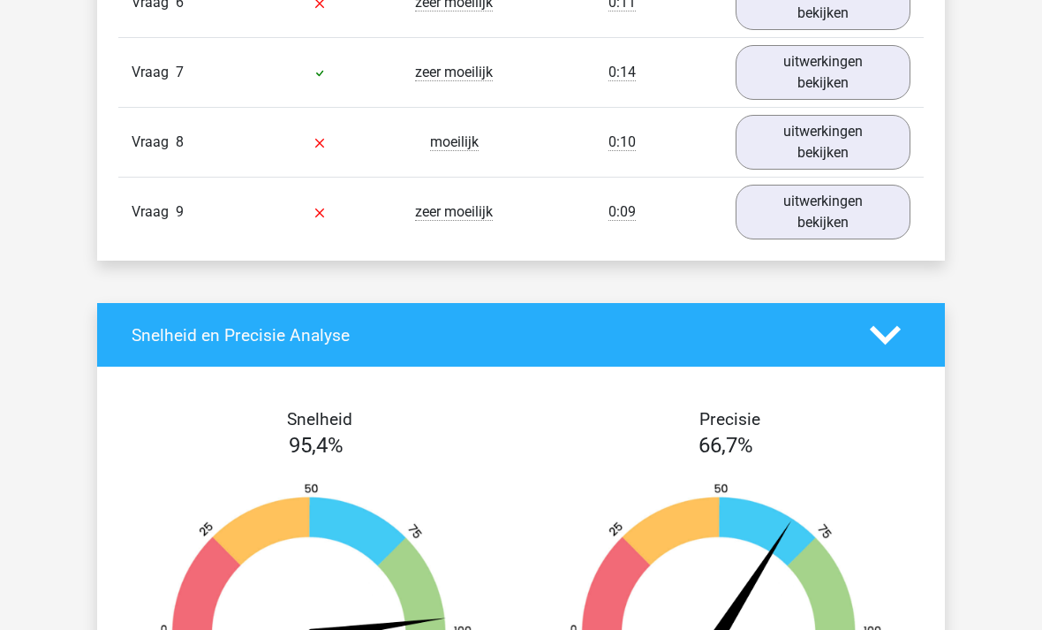
click at [813, 229] on link "uitwerkingen bekijken" at bounding box center [823, 212] width 175 height 55
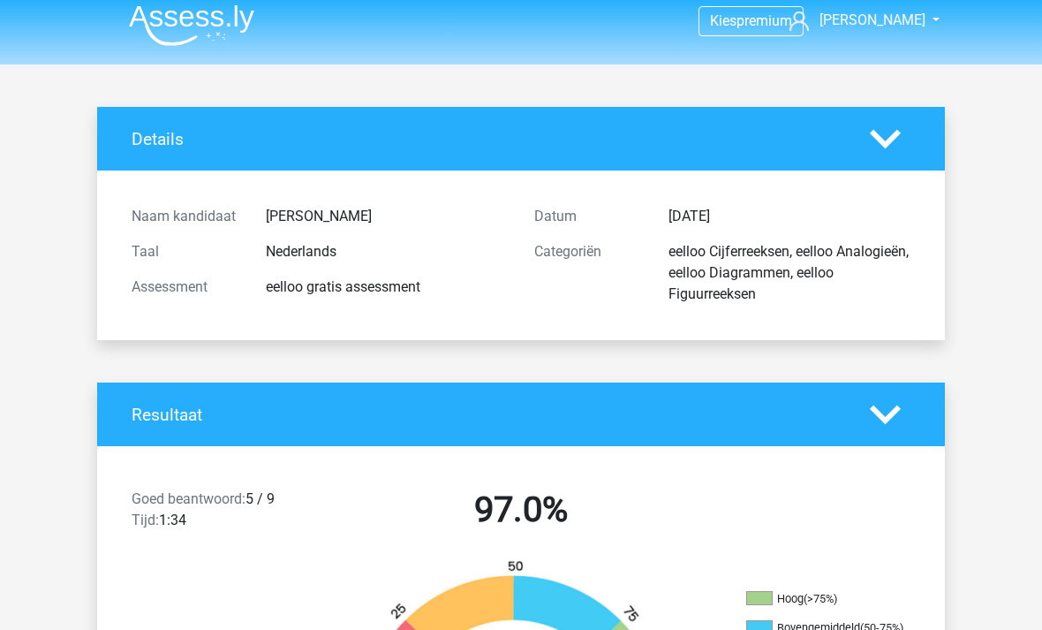
scroll to position [0, 0]
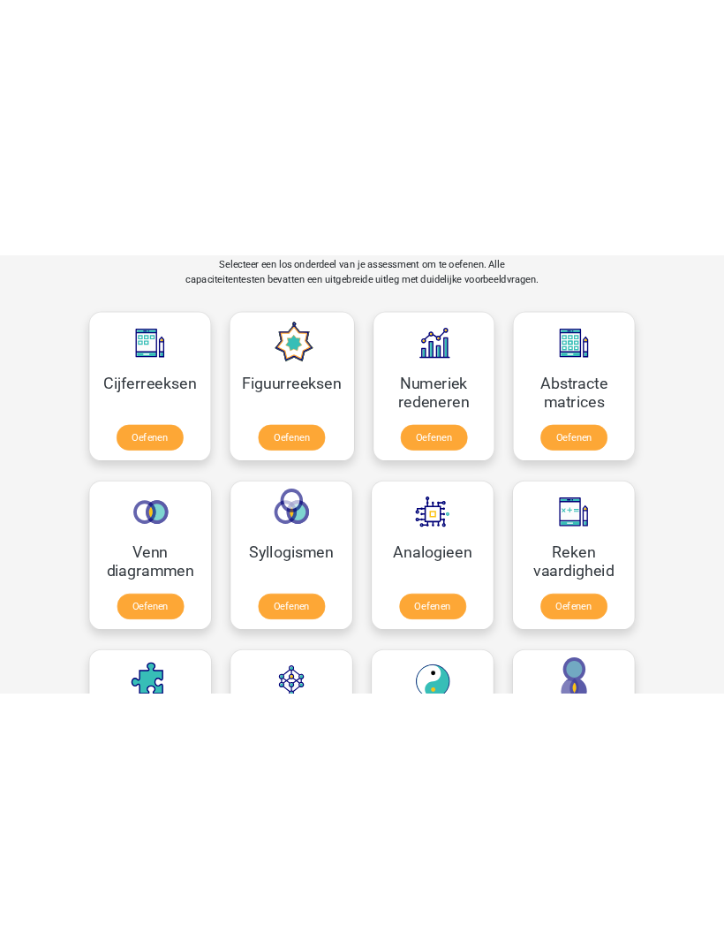
scroll to position [1182, 0]
